Goal: Book appointment/travel/reservation

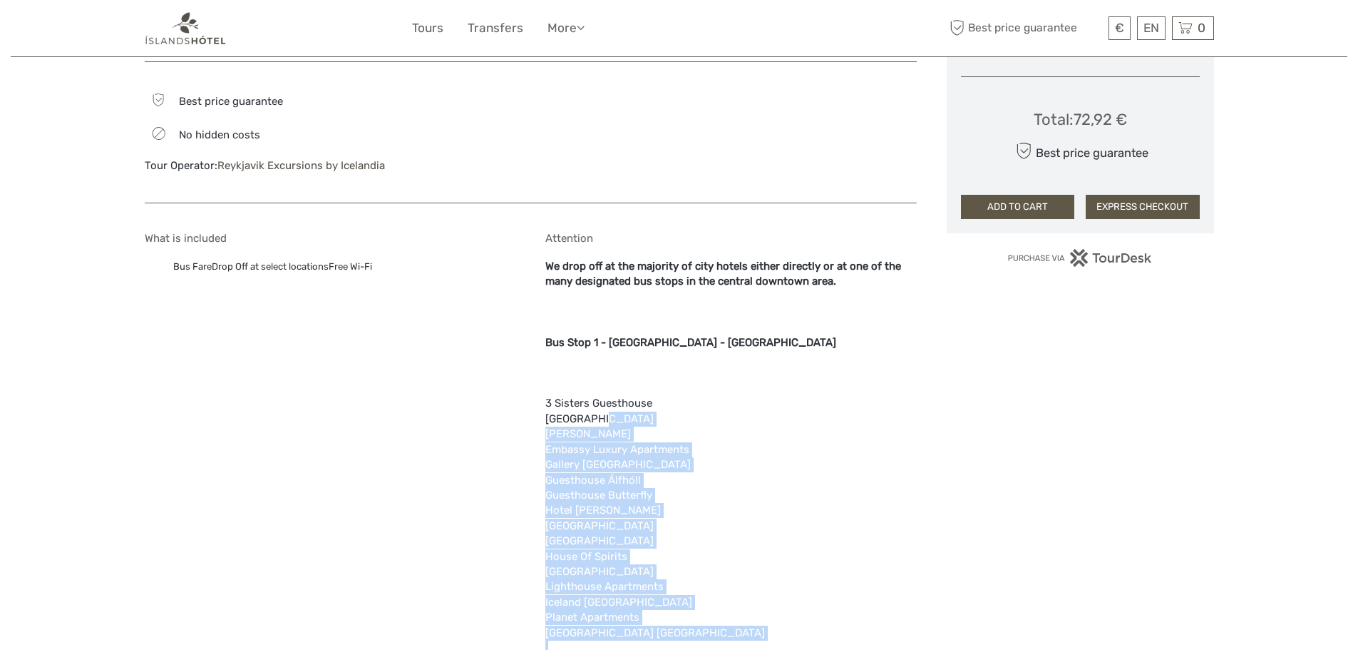
scroll to position [826, 0]
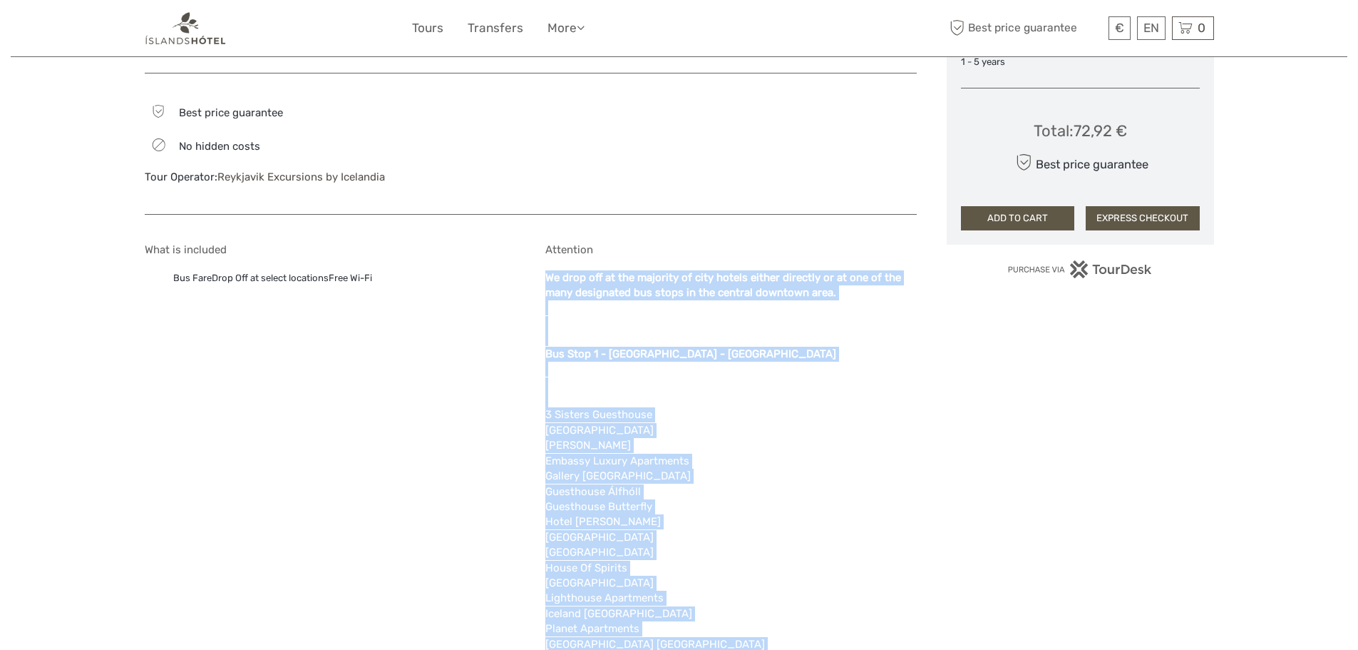
drag, startPoint x: 690, startPoint y: 419, endPoint x: 538, endPoint y: 281, distance: 205.9
copy div "We drop off at the majority of city hotels either directly or at one of the man…"
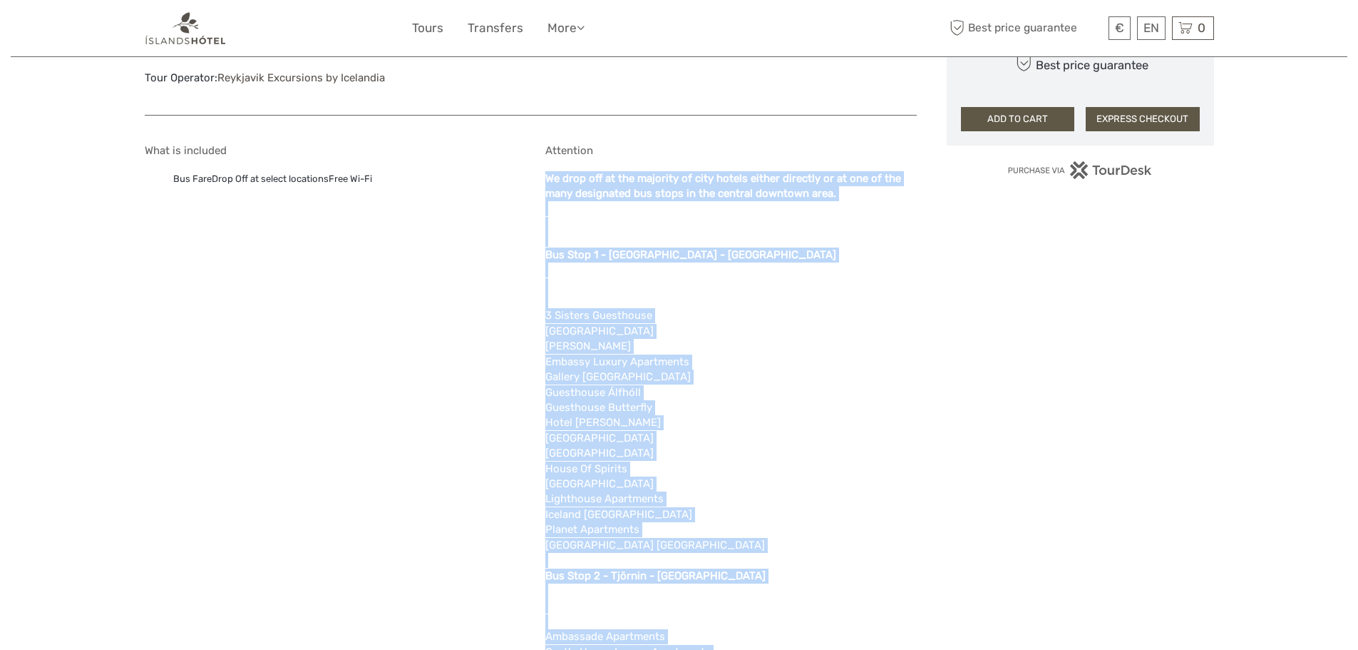
scroll to position [927, 0]
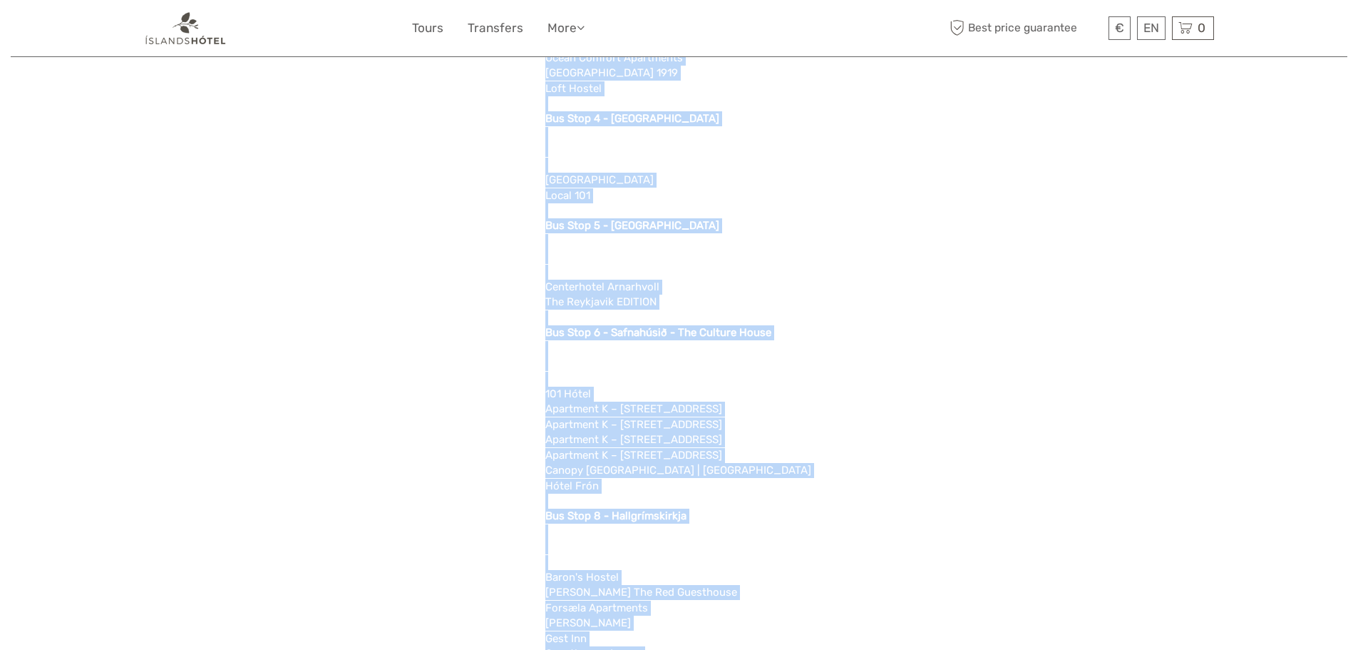
scroll to position [1854, 0]
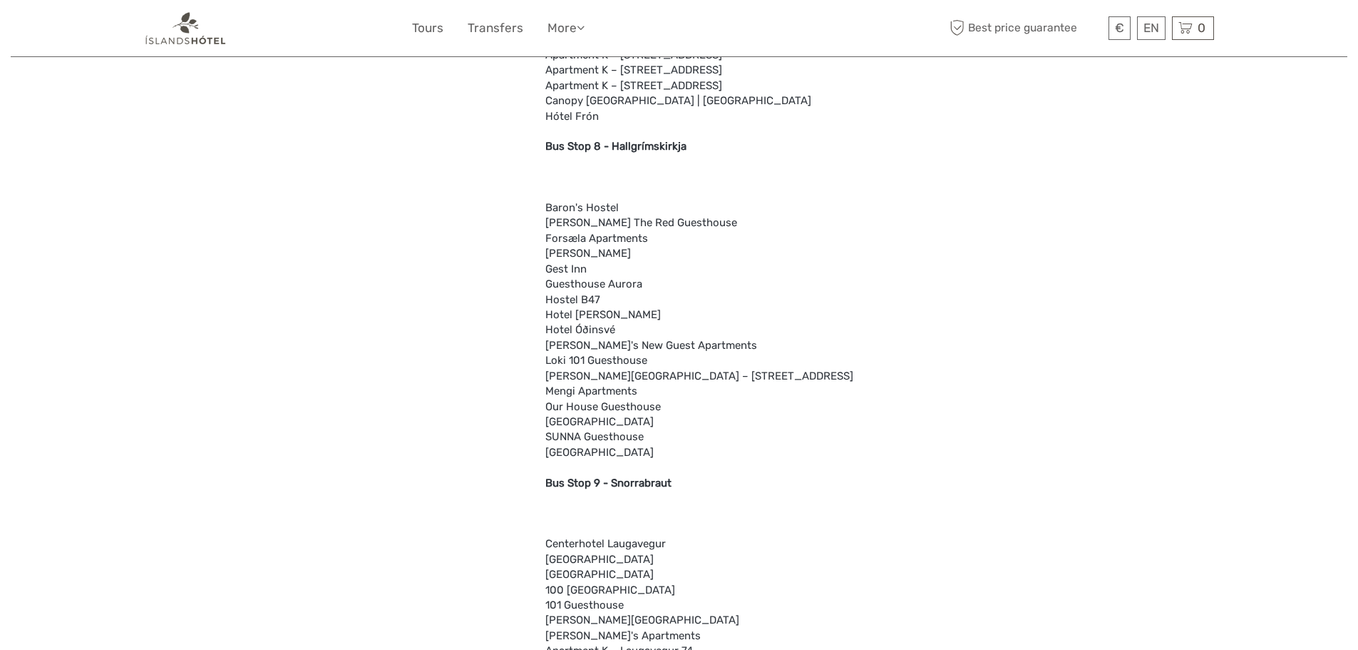
scroll to position [2210, 0]
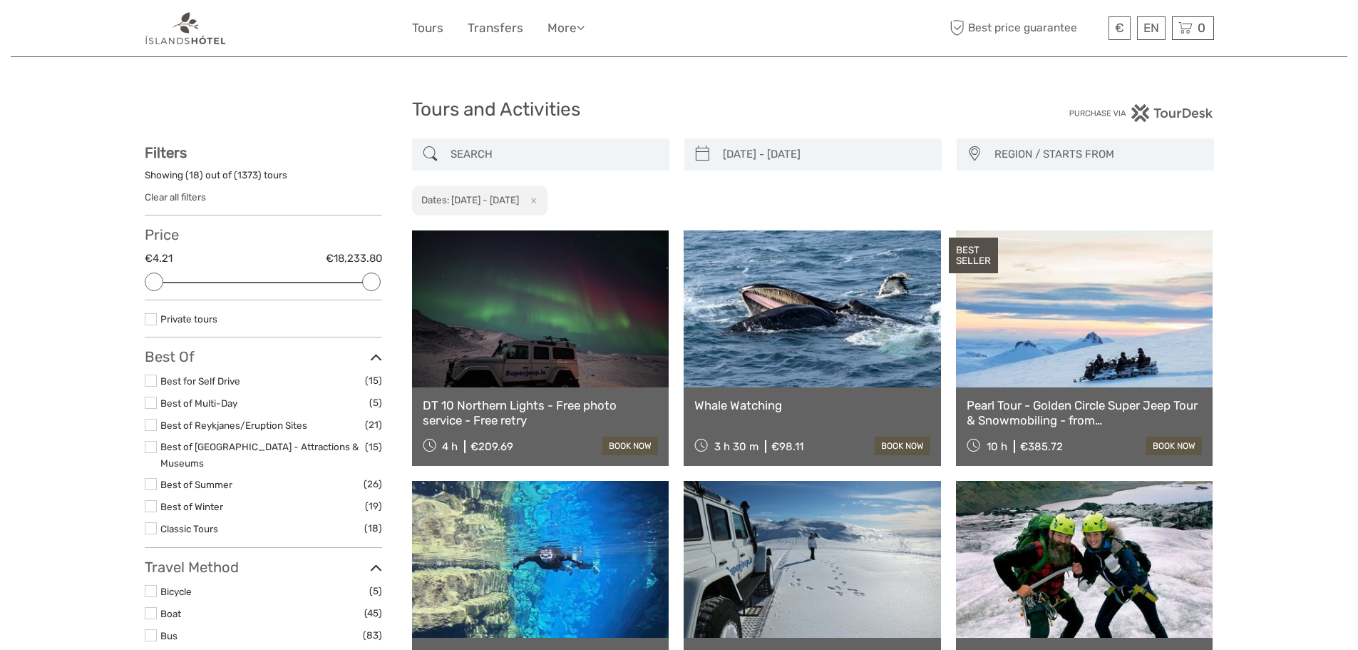
select select
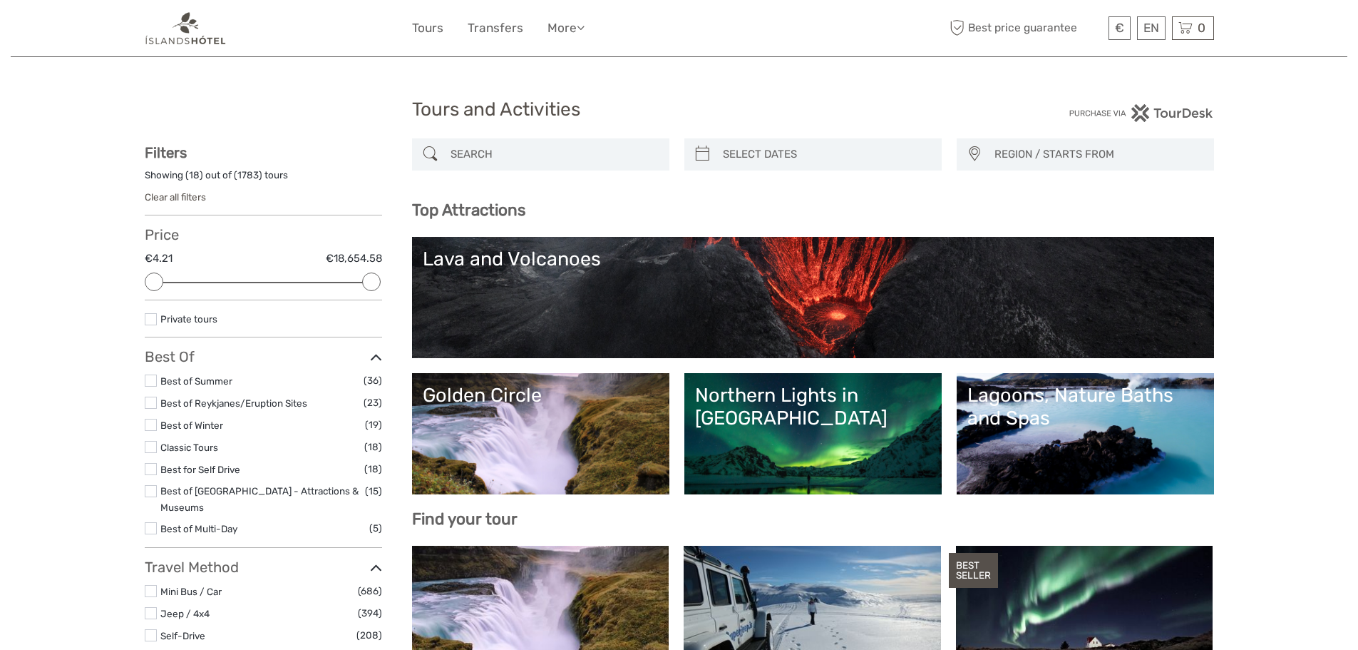
select select
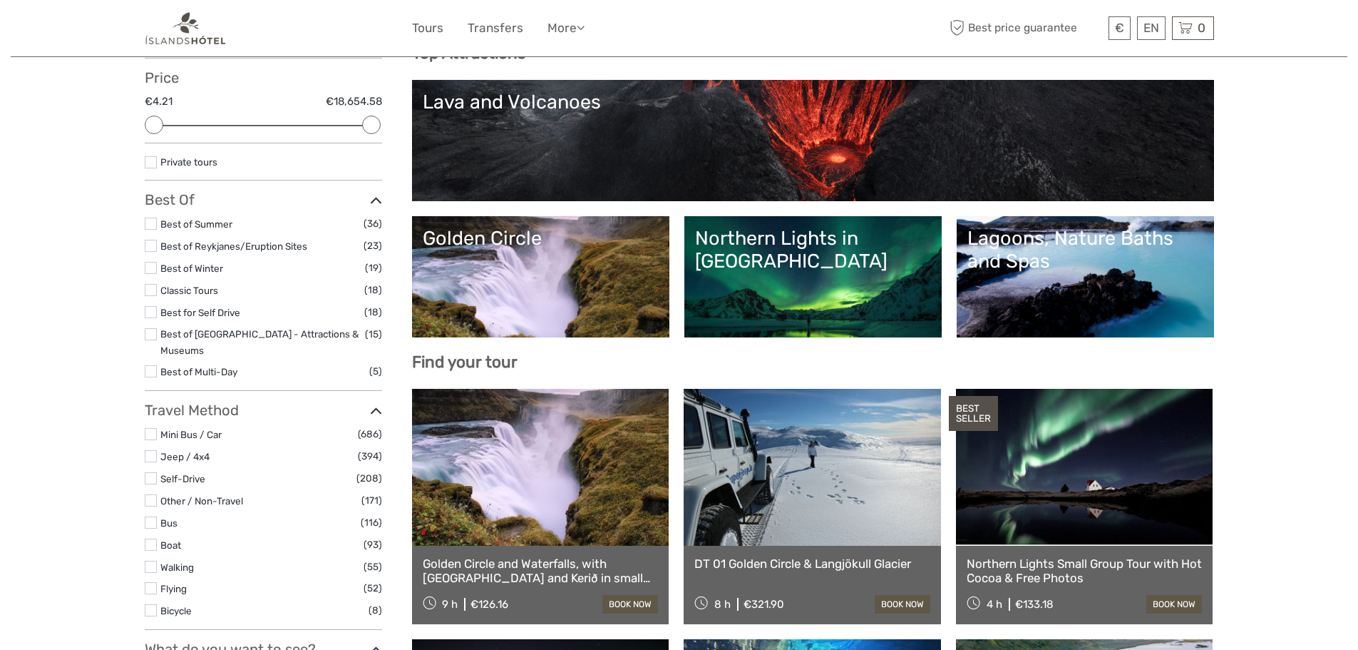
scroll to position [214, 0]
